Goal: Information Seeking & Learning: Learn about a topic

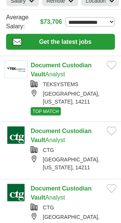
scroll to position [50, 0]
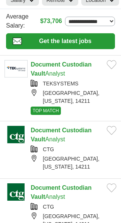
click at [45, 130] on link "Document Custodian Vault Analyst" at bounding box center [61, 135] width 61 height 16
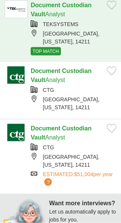
scroll to position [110, 0]
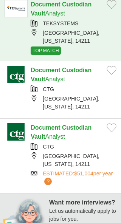
click at [54, 125] on link "Document Custodian Vault Analyst" at bounding box center [61, 133] width 61 height 16
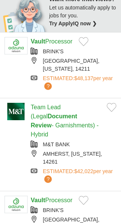
scroll to position [327, 0]
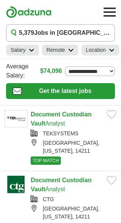
click at [19, 179] on img at bounding box center [16, 184] width 23 height 17
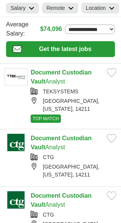
scroll to position [42, 0]
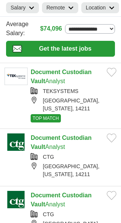
click at [52, 136] on link "Document Custodian Vault Analyst" at bounding box center [61, 143] width 61 height 16
